Goal: Navigation & Orientation: Find specific page/section

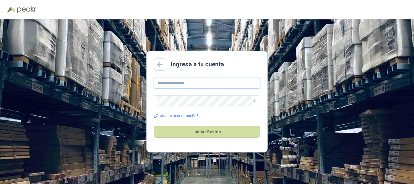
type input "**********"
click at [219, 124] on div "Iniciar Sesión" at bounding box center [207, 132] width 106 height 26
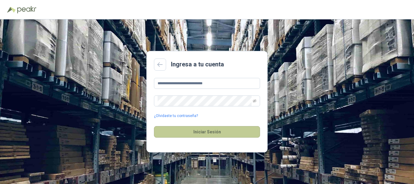
click at [219, 131] on button "Iniciar Sesión" at bounding box center [207, 132] width 106 height 12
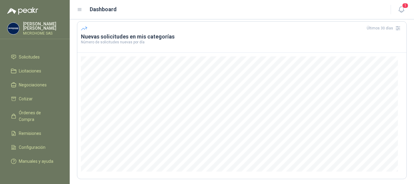
scroll to position [13, 0]
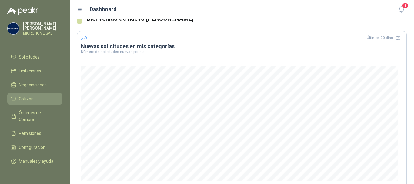
click at [30, 96] on link "Cotizar" at bounding box center [34, 99] width 55 height 12
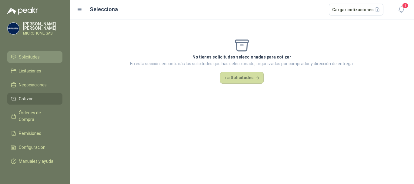
click at [25, 54] on span "Solicitudes" at bounding box center [29, 57] width 21 height 7
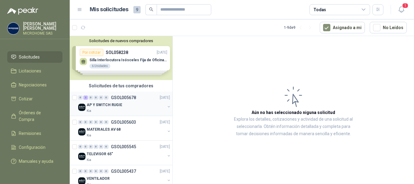
click at [110, 102] on p "AP Y SWITCH RUGIE" at bounding box center [104, 105] width 35 height 6
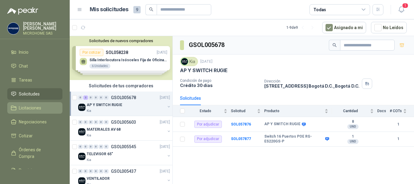
click at [34, 106] on span "Licitaciones" at bounding box center [30, 108] width 22 height 7
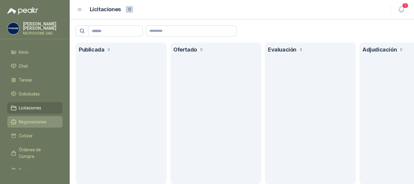
click at [30, 124] on link "Negociaciones" at bounding box center [34, 122] width 55 height 12
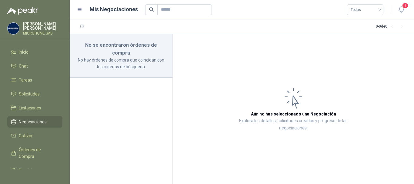
click at [31, 87] on ul "Inicio Chat Tareas Solicitudes Licitaciones Negociaciones Cotizar Órdenes de Co…" at bounding box center [35, 107] width 70 height 123
click at [31, 94] on span "Solicitudes" at bounding box center [29, 94] width 21 height 7
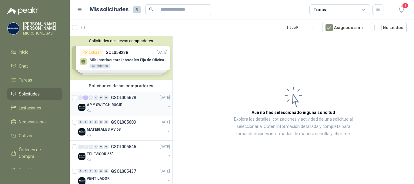
click at [109, 102] on p "AP Y SWITCH RUGIE" at bounding box center [104, 105] width 35 height 6
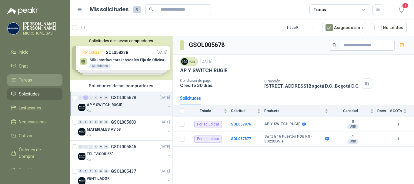
click at [31, 79] on span "Tareas" at bounding box center [25, 80] width 13 height 7
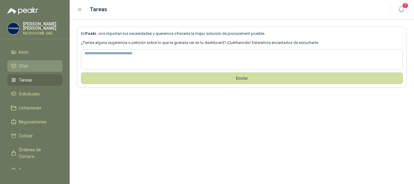
click at [24, 64] on span "Chat" at bounding box center [23, 66] width 9 height 7
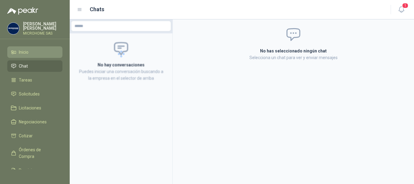
click at [23, 53] on span "Inicio" at bounding box center [24, 52] width 10 height 7
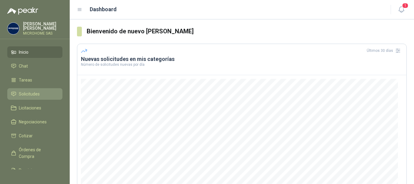
click at [25, 95] on span "Solicitudes" at bounding box center [29, 94] width 21 height 7
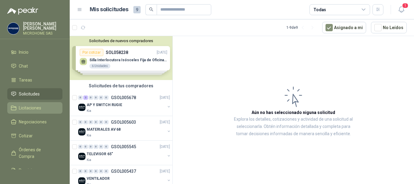
click at [29, 110] on span "Licitaciones" at bounding box center [30, 108] width 22 height 7
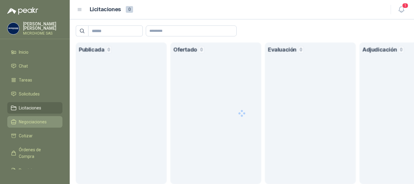
click at [26, 123] on span "Negociaciones" at bounding box center [33, 122] width 28 height 7
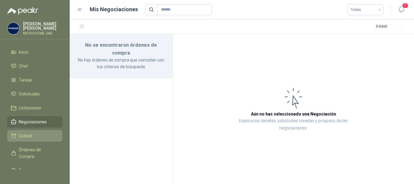
click at [32, 133] on li "Cotizar" at bounding box center [35, 136] width 48 height 7
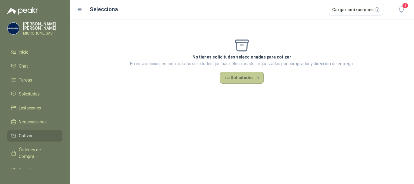
click at [245, 80] on button "Ir a Solicitudes" at bounding box center [242, 78] width 44 height 12
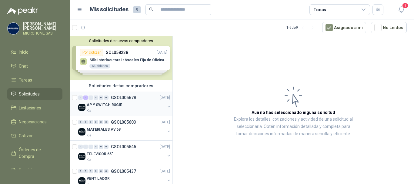
click at [126, 111] on div "Kia" at bounding box center [126, 111] width 79 height 5
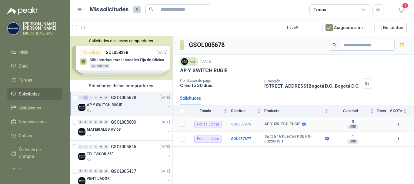
click at [242, 125] on b "SOL057876" at bounding box center [241, 124] width 20 height 4
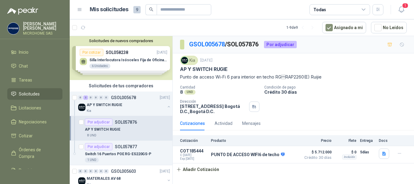
click at [30, 93] on span "Solicitudes" at bounding box center [29, 94] width 21 height 7
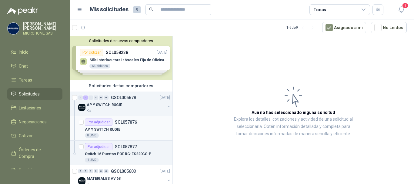
click at [114, 135] on div "8 UND" at bounding box center [127, 135] width 85 height 5
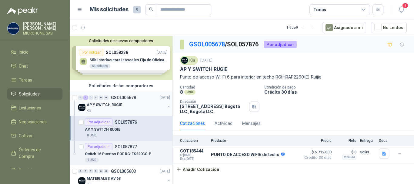
click at [102, 108] on div "AP Y SWITCH RUGIE" at bounding box center [126, 104] width 79 height 7
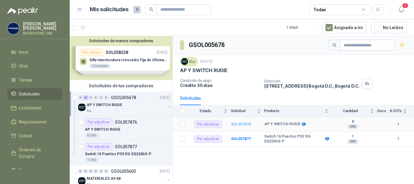
click at [238, 126] on b "SOL057876" at bounding box center [241, 124] width 20 height 4
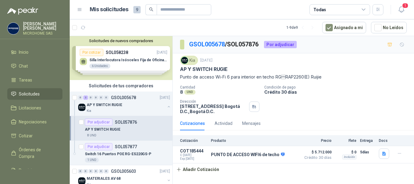
click at [102, 133] on div "AP Y SWITCH RUGIE" at bounding box center [127, 129] width 85 height 7
click at [97, 107] on p "AP Y SWITCH RUGIE" at bounding box center [104, 105] width 35 height 6
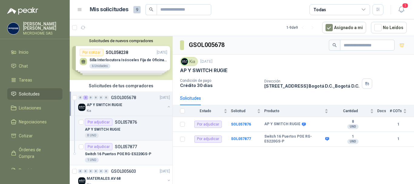
click at [128, 154] on p "Switch 16 Puertos POE RG-ES220GS-P" at bounding box center [118, 154] width 66 height 6
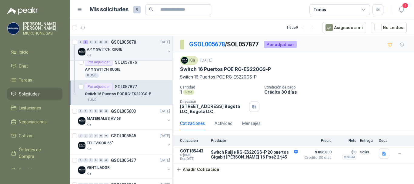
scroll to position [61, 0]
click at [194, 26] on article "1 - 9 de 9 Asignado a mi No Leídos" at bounding box center [242, 27] width 345 height 16
